Goal: Task Accomplishment & Management: Manage account settings

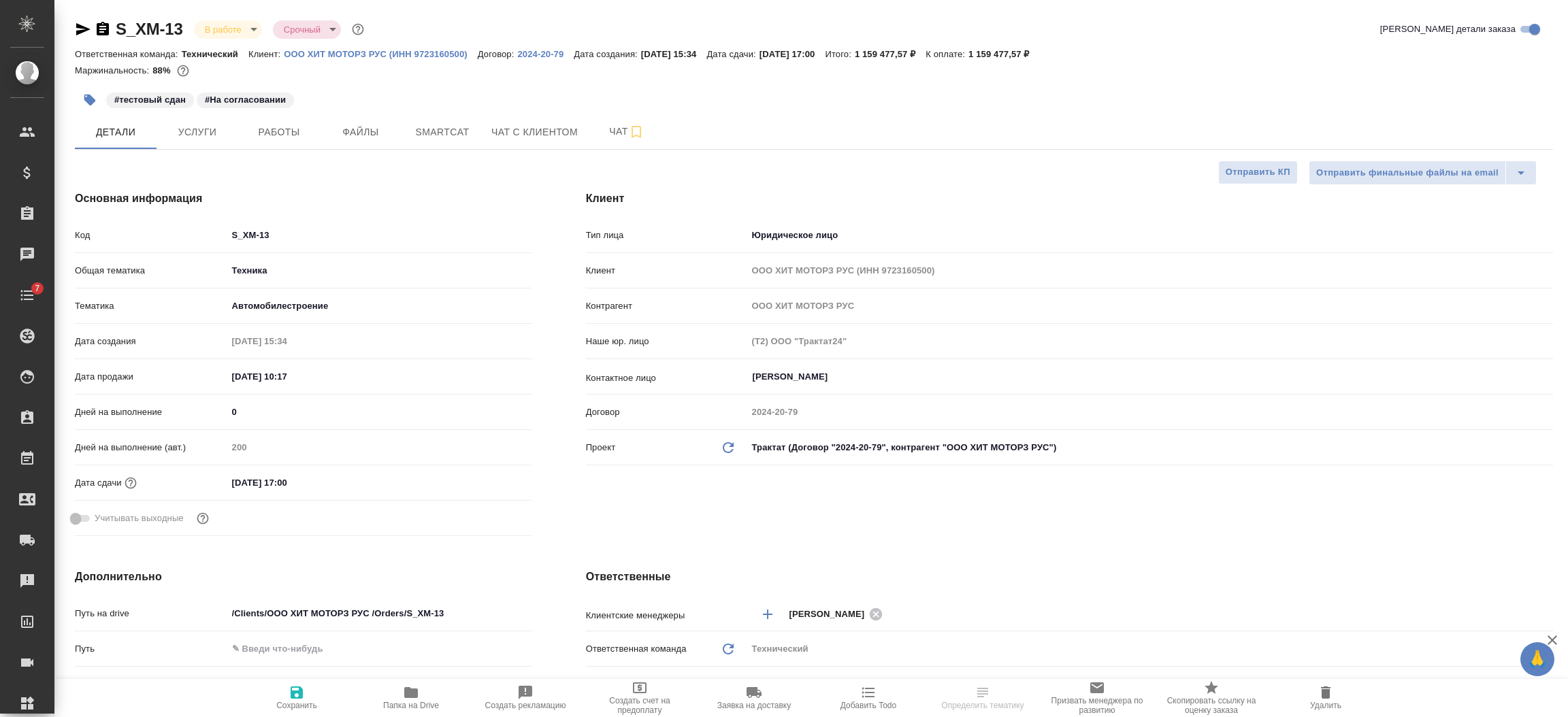
select select "RU"
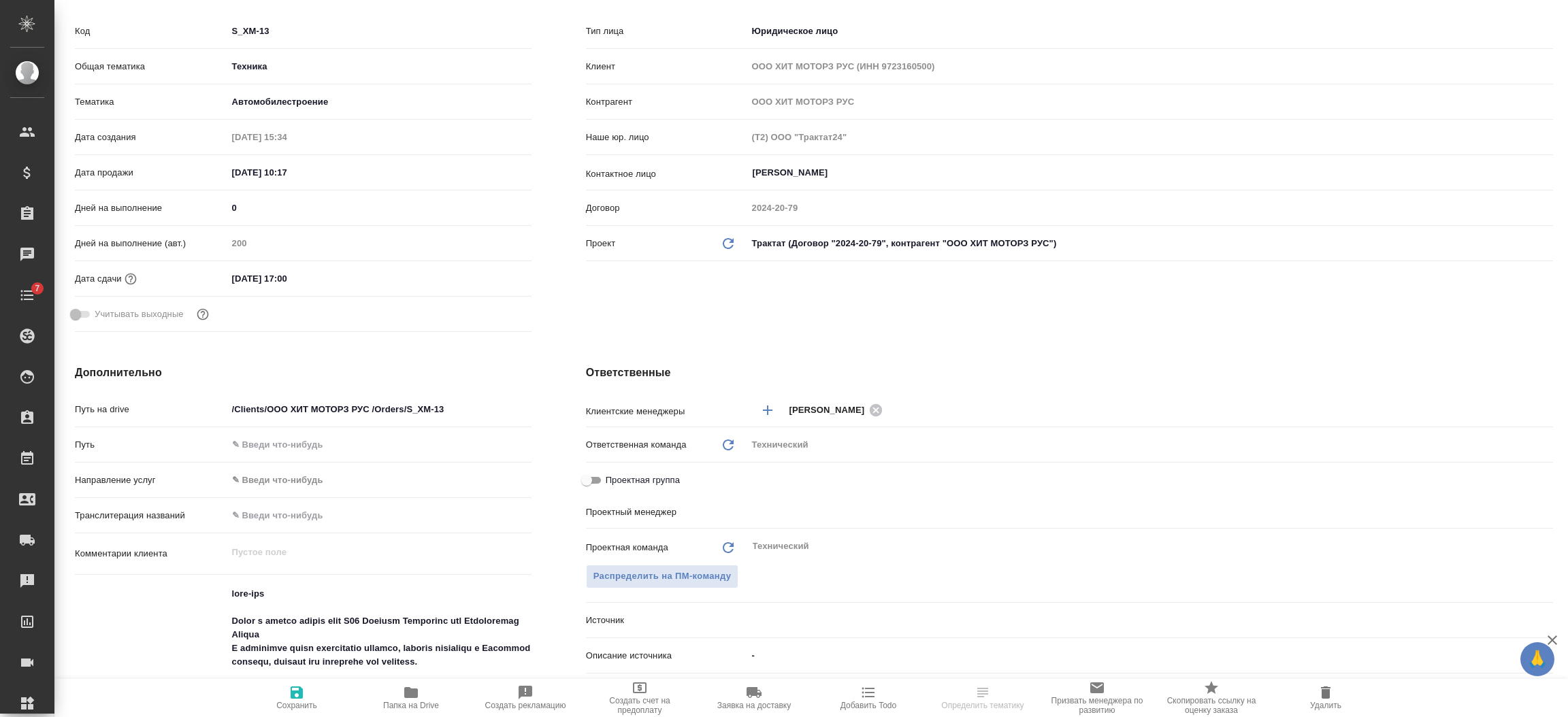
type input "[PERSON_NAME]"
click at [324, 272] on input "[DATE] 17:00" at bounding box center [287, 278] width 119 height 20
click at [491, 273] on icon "button" at bounding box center [491, 277] width 12 height 14
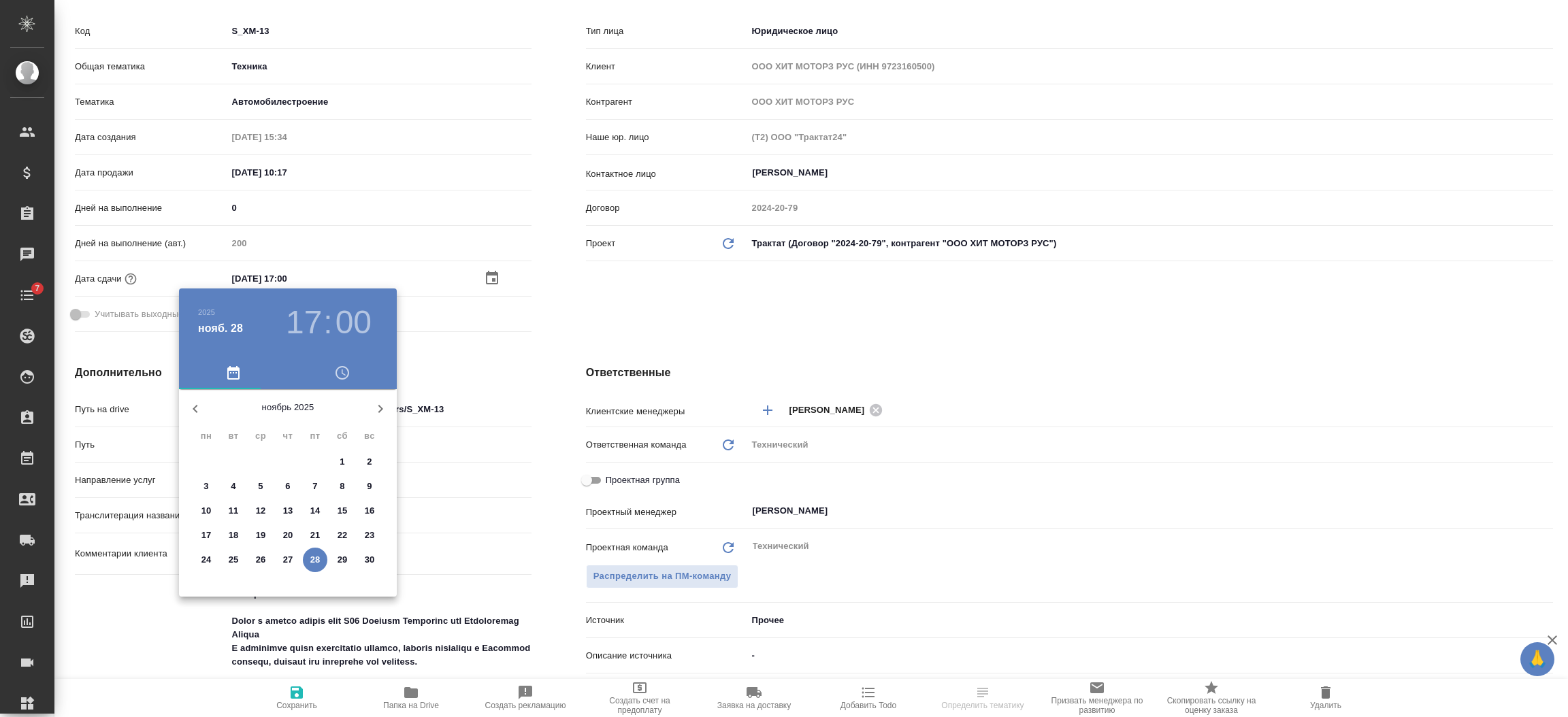
click at [377, 404] on icon "button" at bounding box center [380, 409] width 16 height 16
click at [207, 481] on p "8" at bounding box center [206, 486] width 5 height 14
type input "[DATE] 17:00"
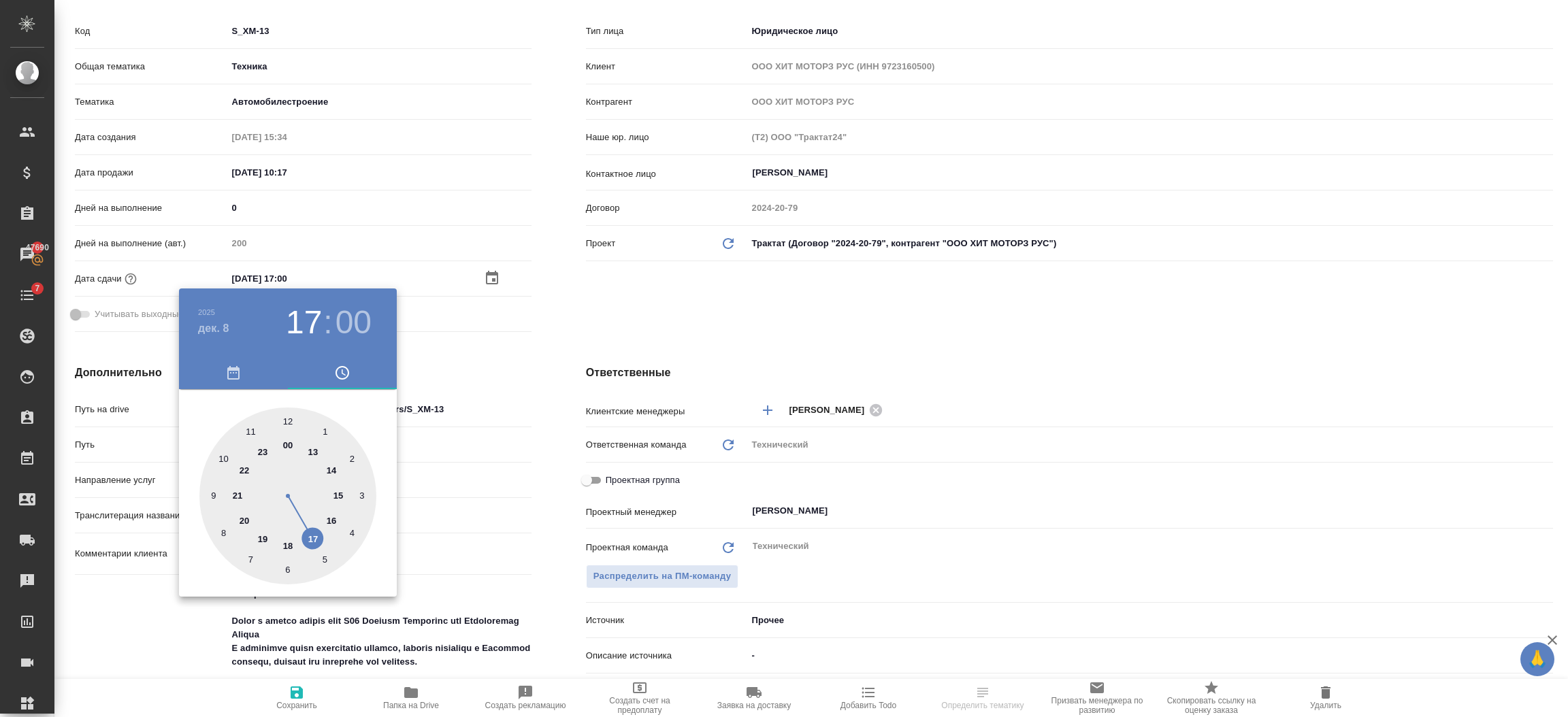
click at [419, 506] on div at bounding box center [784, 358] width 1568 height 717
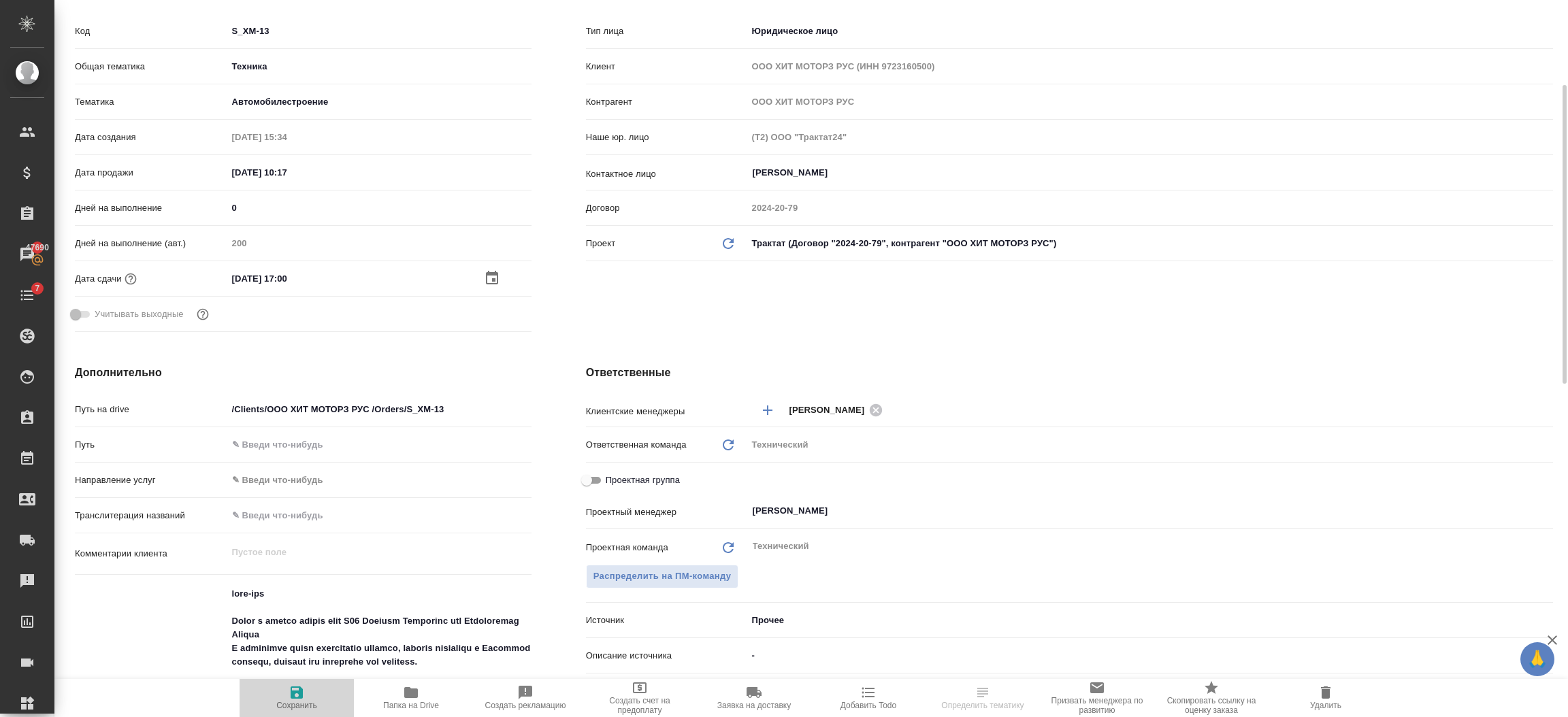
click at [289, 693] on icon "button" at bounding box center [297, 692] width 16 height 16
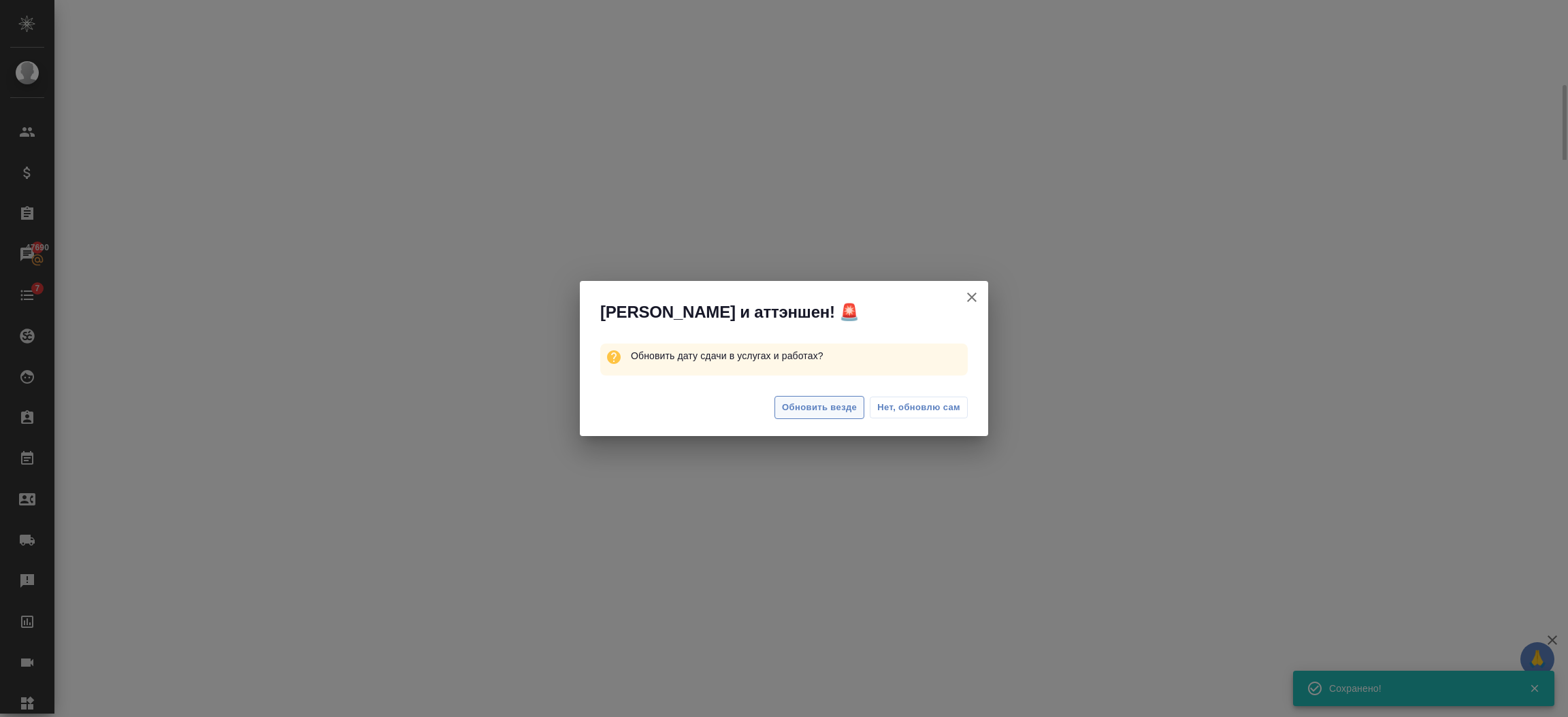
click at [790, 405] on span "Обновить везде" at bounding box center [819, 408] width 75 height 15
select select "RU"
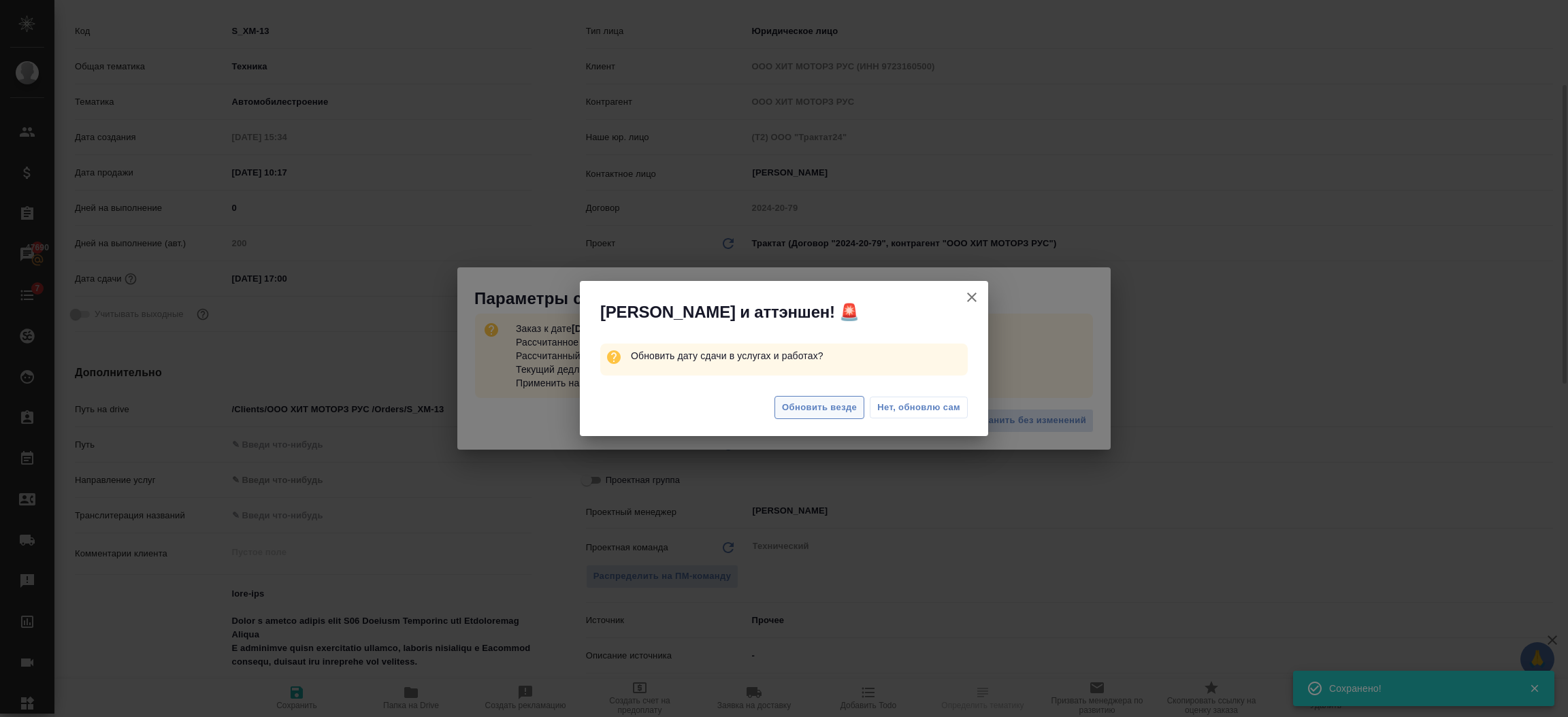
type textarea "x"
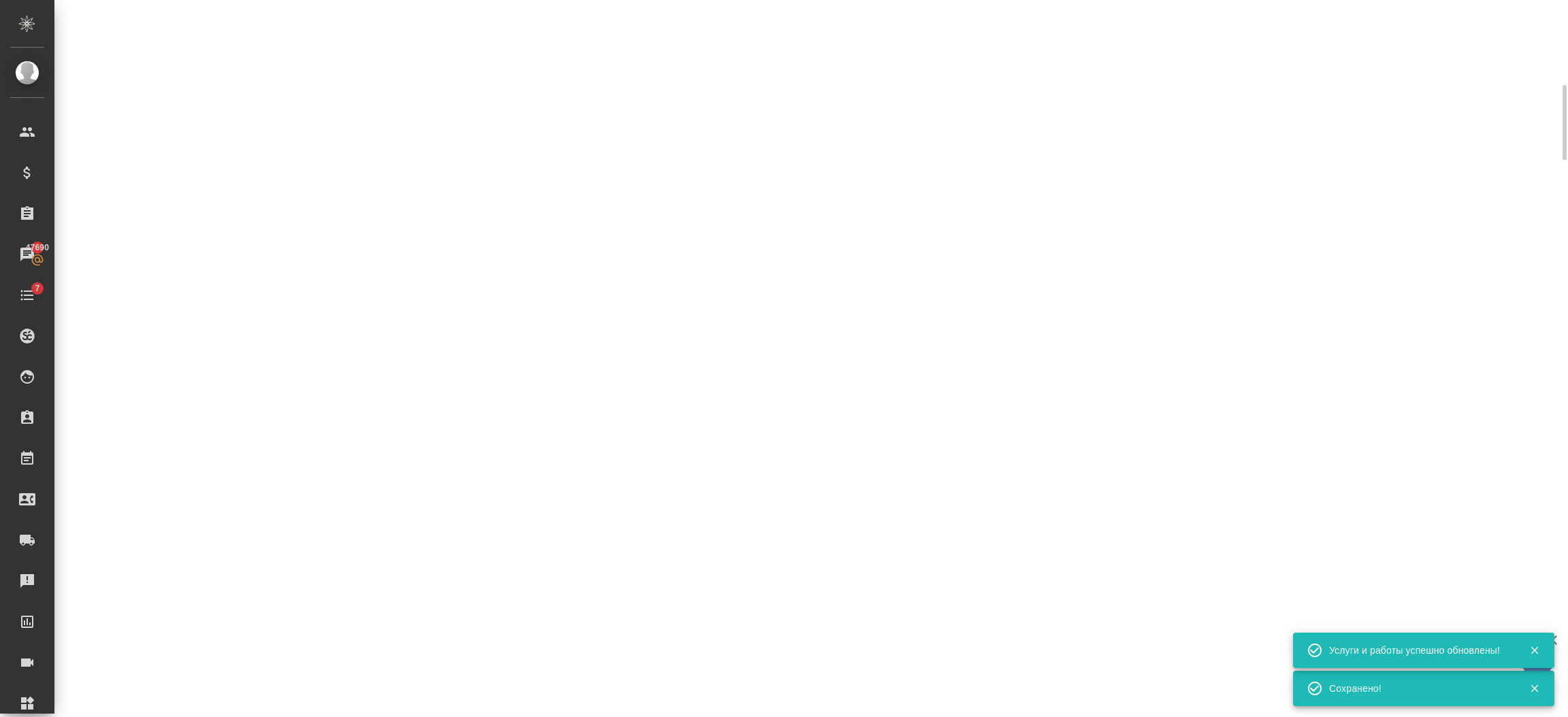
select select "RU"
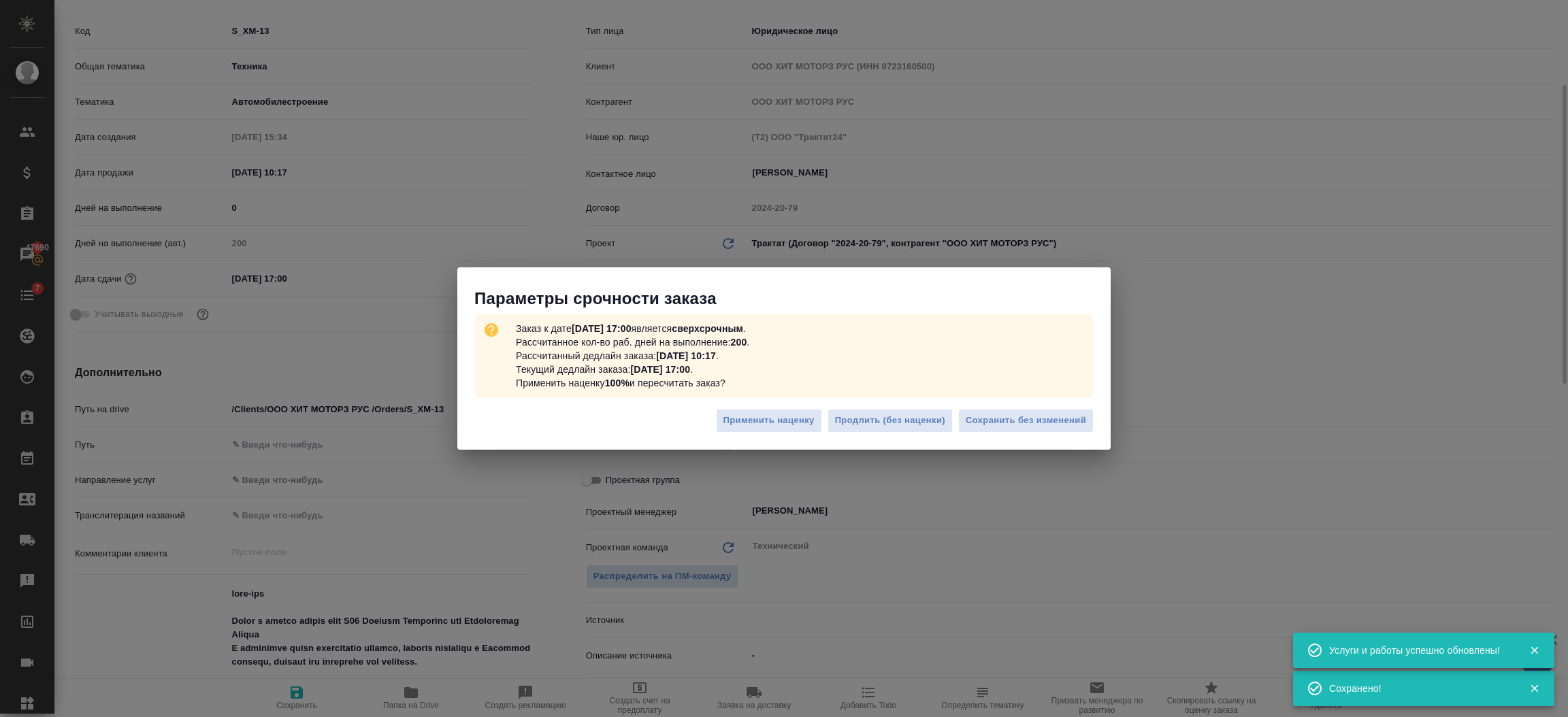
type textarea "x"
click at [1008, 420] on span "Сохранить без изменений" at bounding box center [1026, 420] width 121 height 15
type textarea "x"
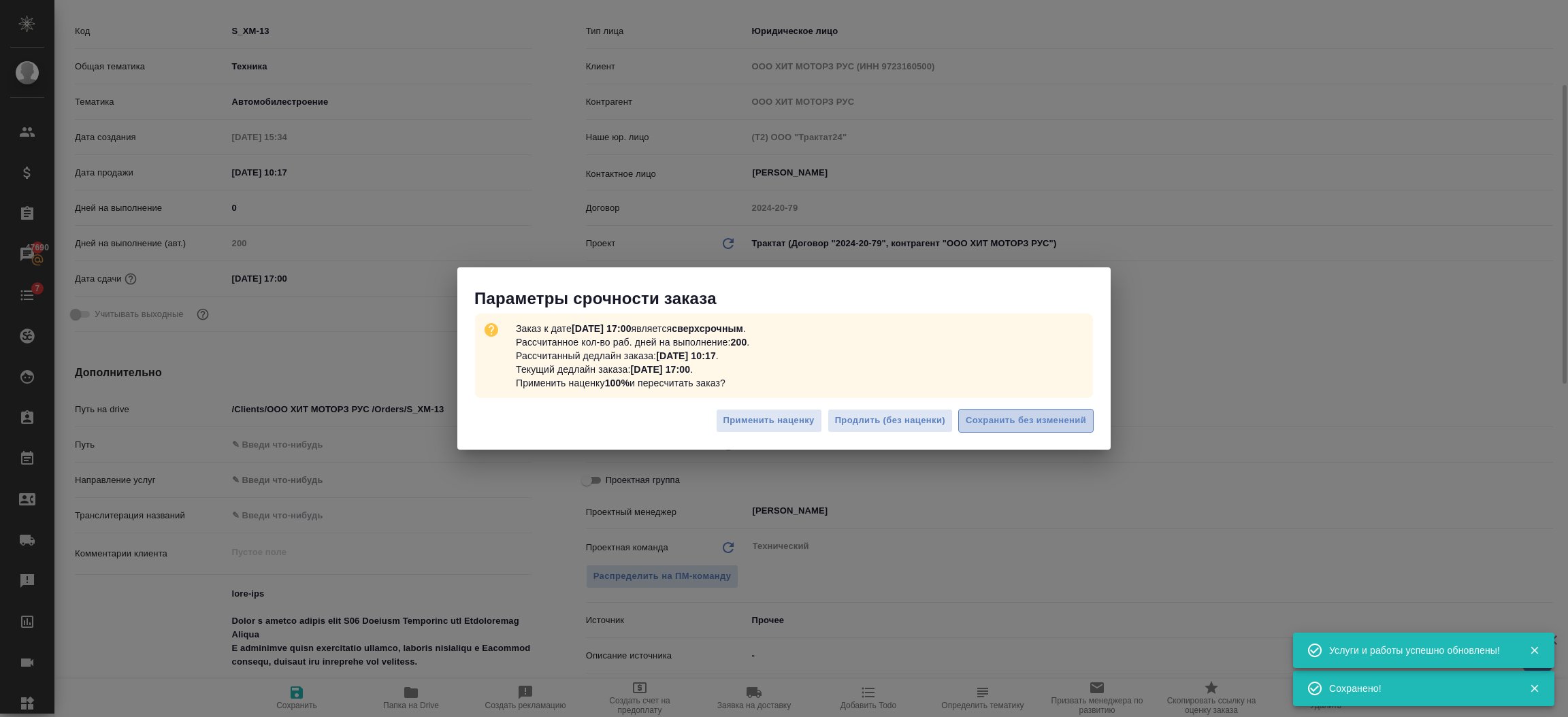
type textarea "x"
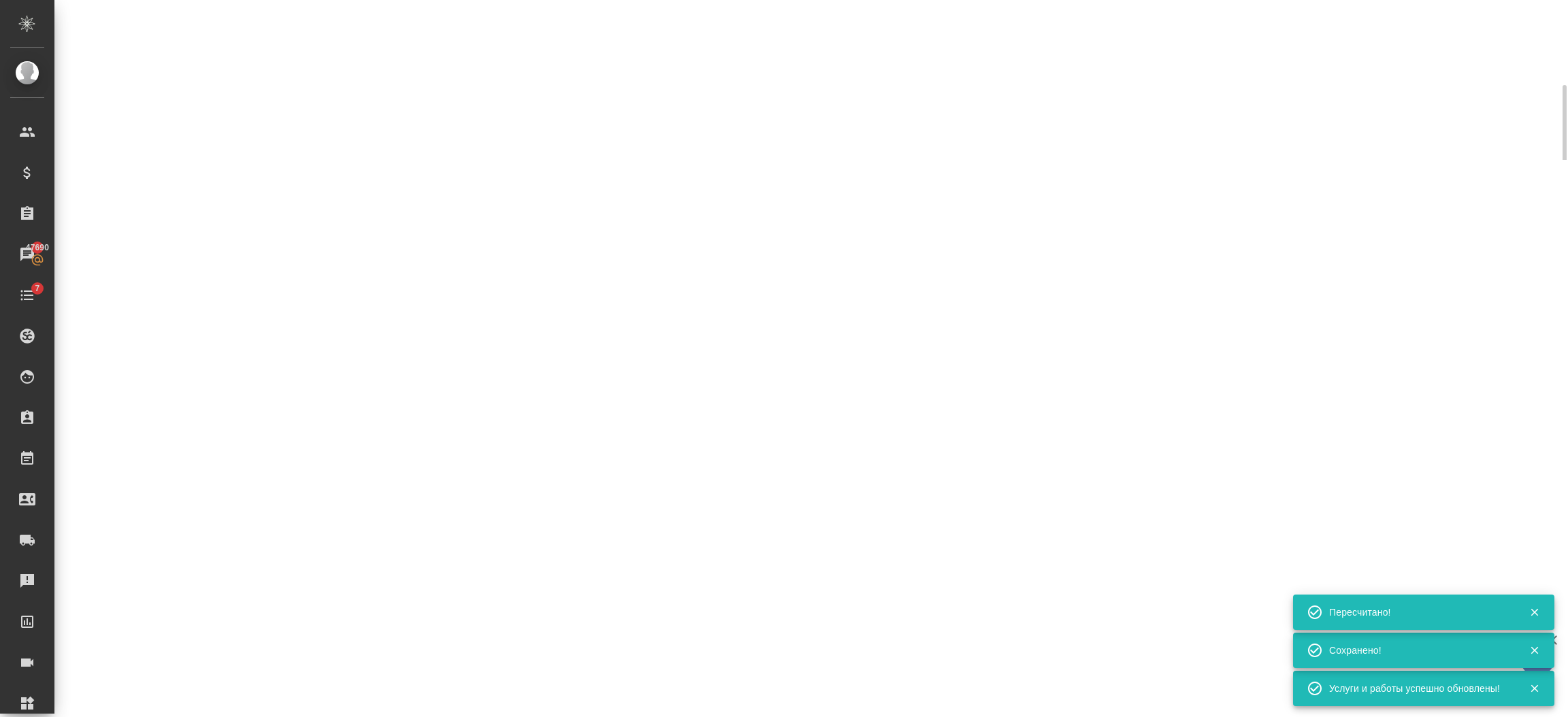
select select "RU"
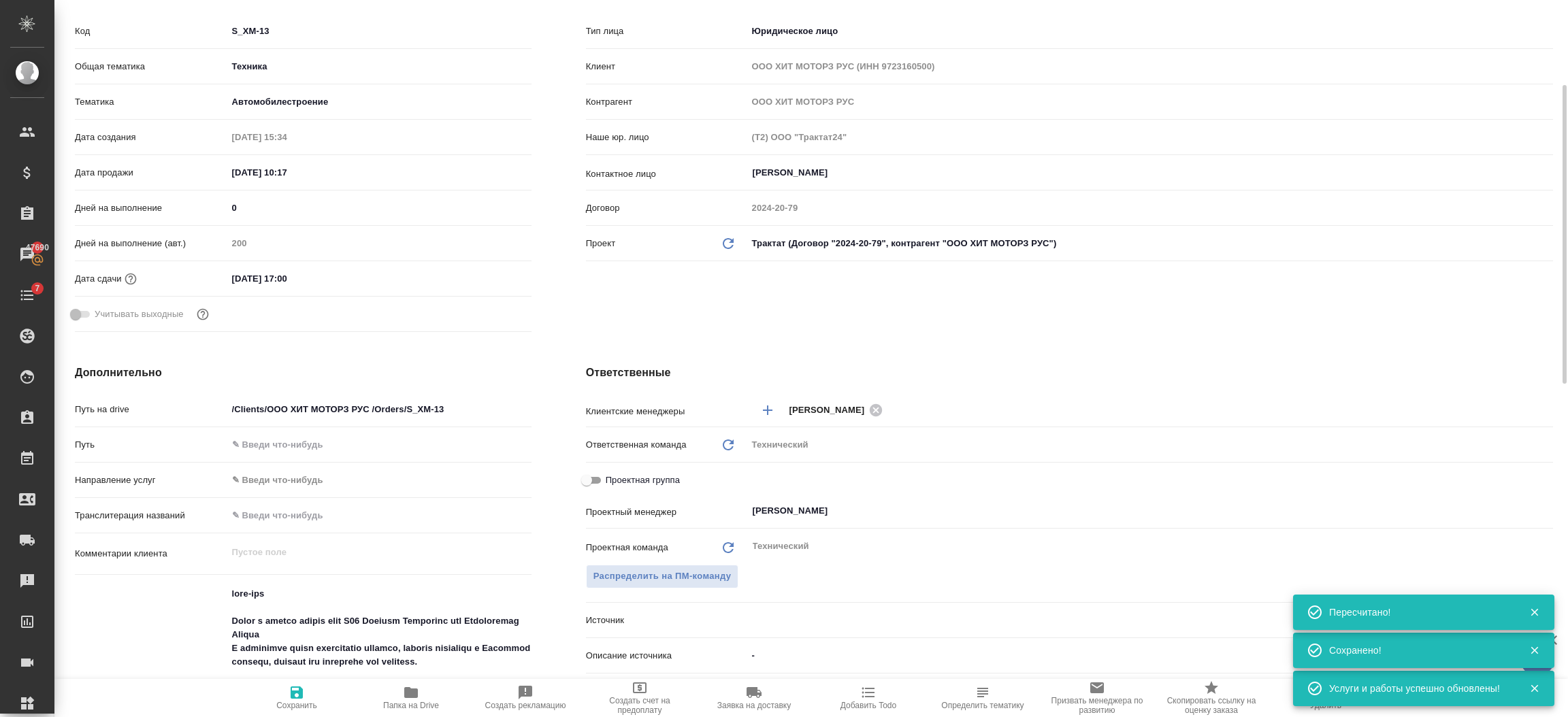
type textarea "x"
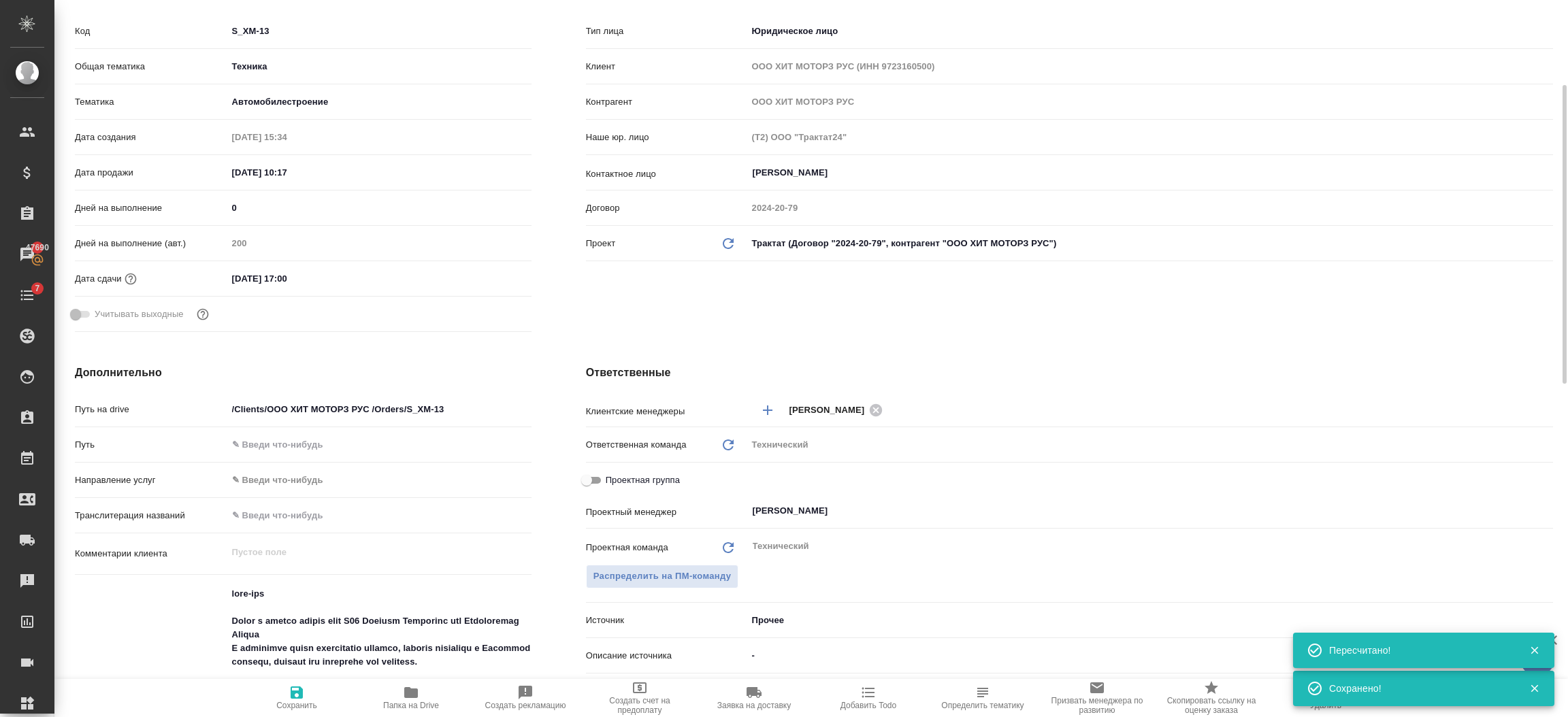
scroll to position [0, 0]
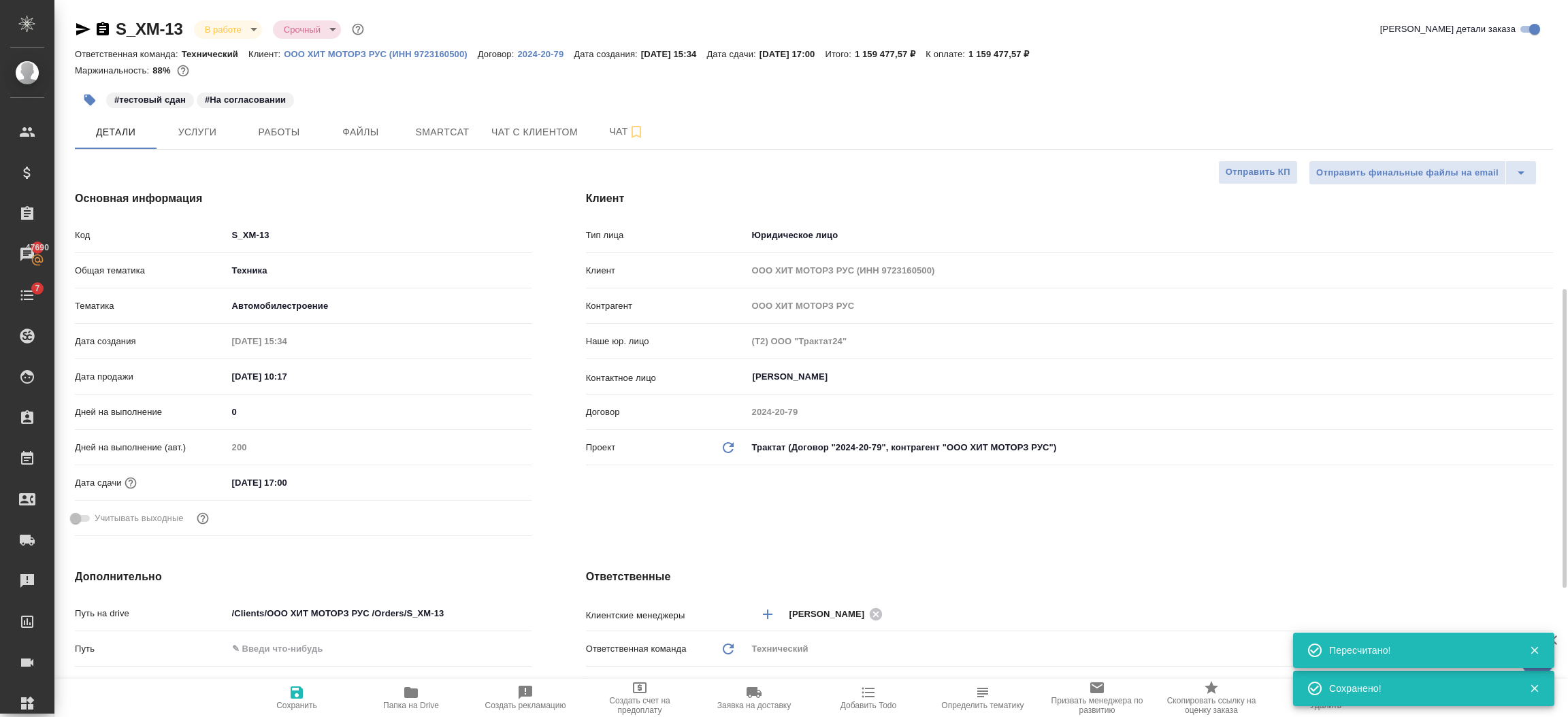
type textarea "x"
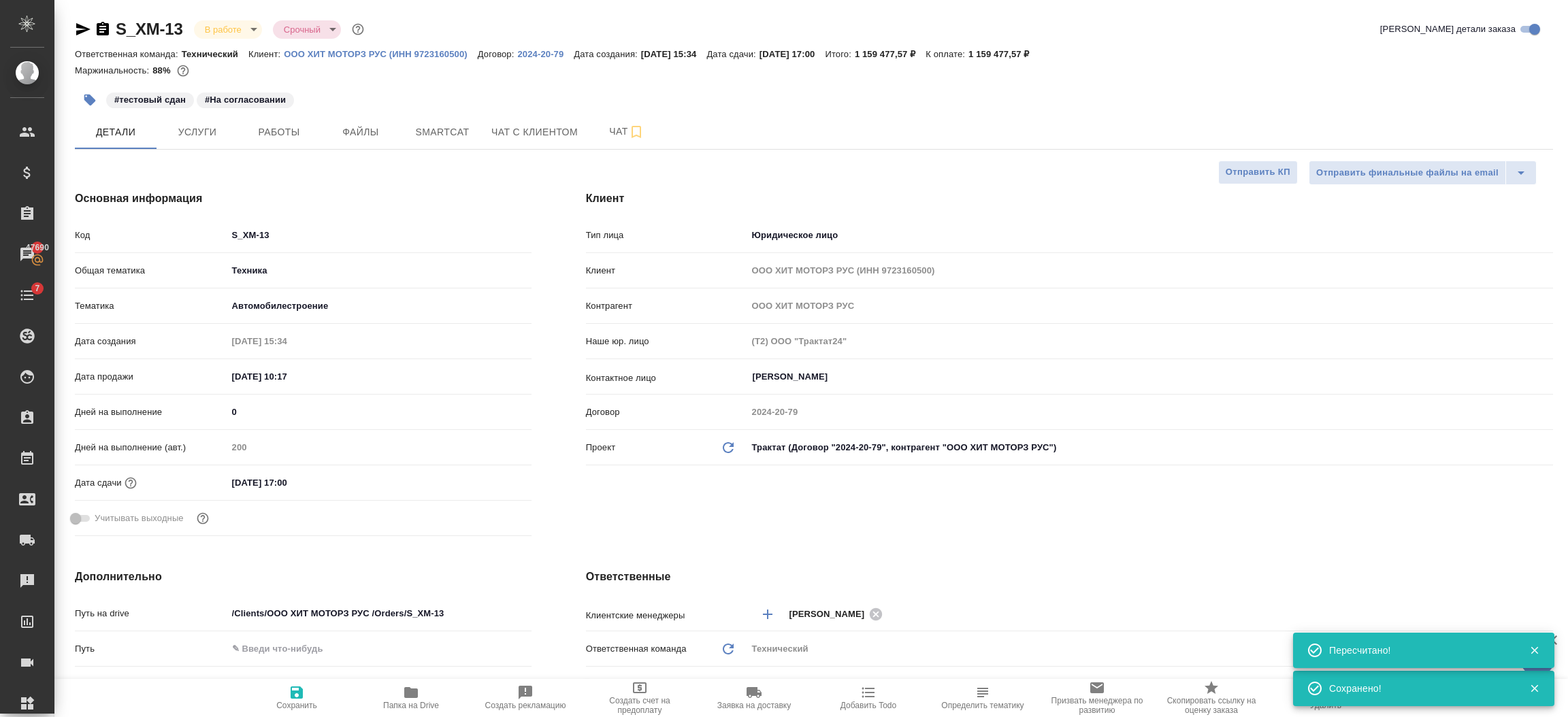
type textarea "x"
